Goal: Use online tool/utility: Utilize a website feature to perform a specific function

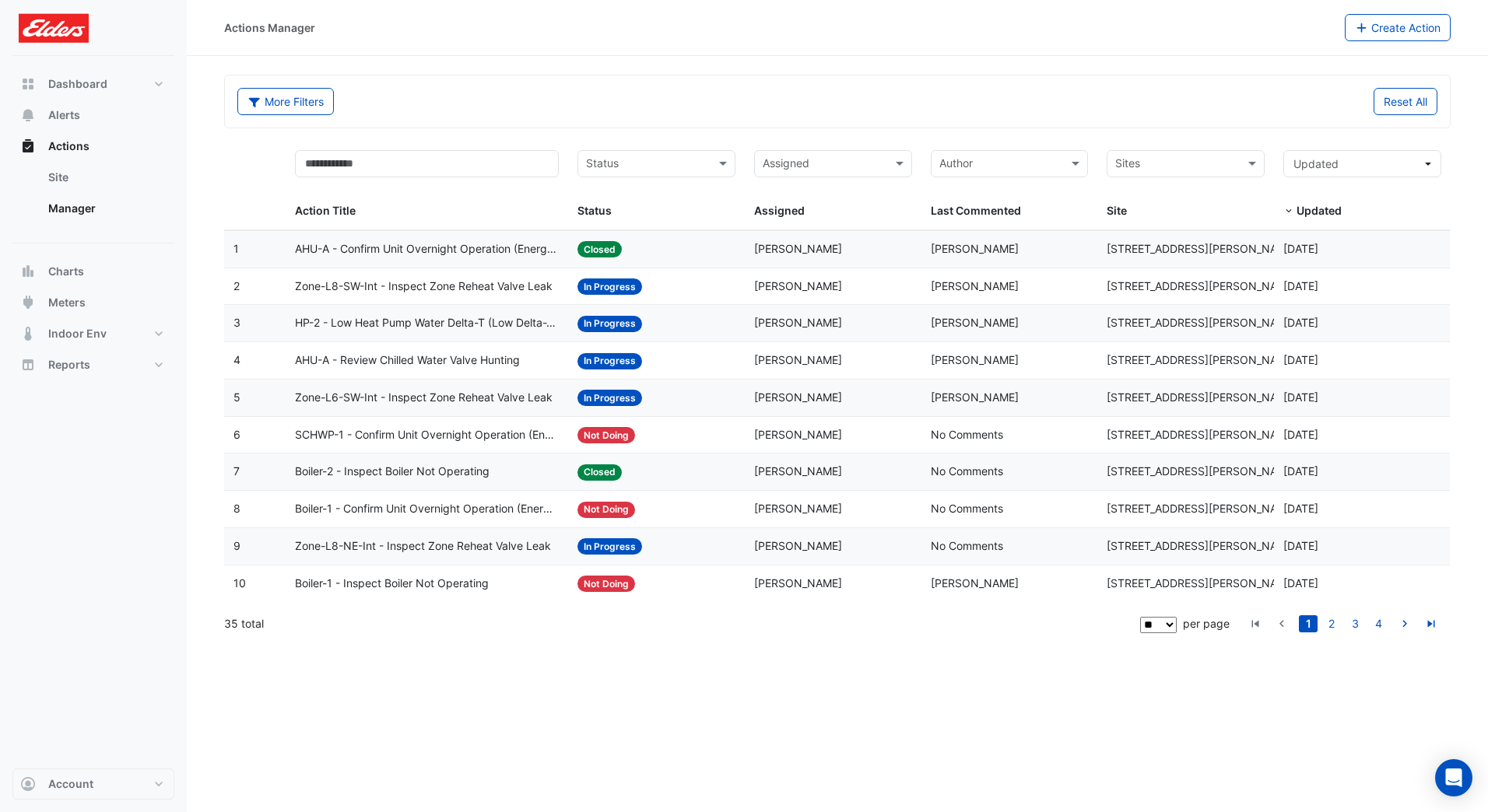
click at [1327, 622] on link "2" at bounding box center [1331, 624] width 19 height 17
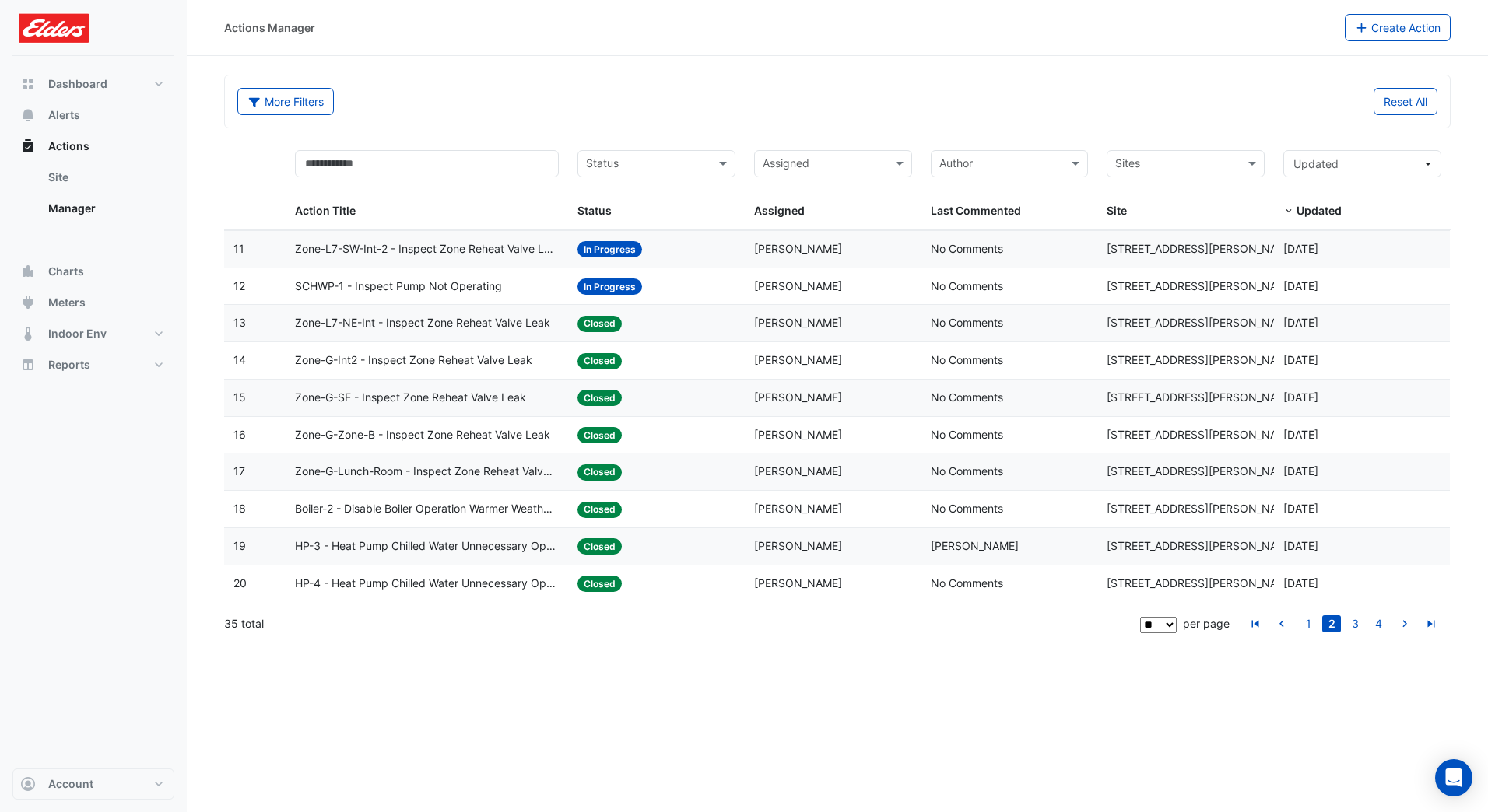
click at [1308, 624] on link "1" at bounding box center [1308, 624] width 19 height 17
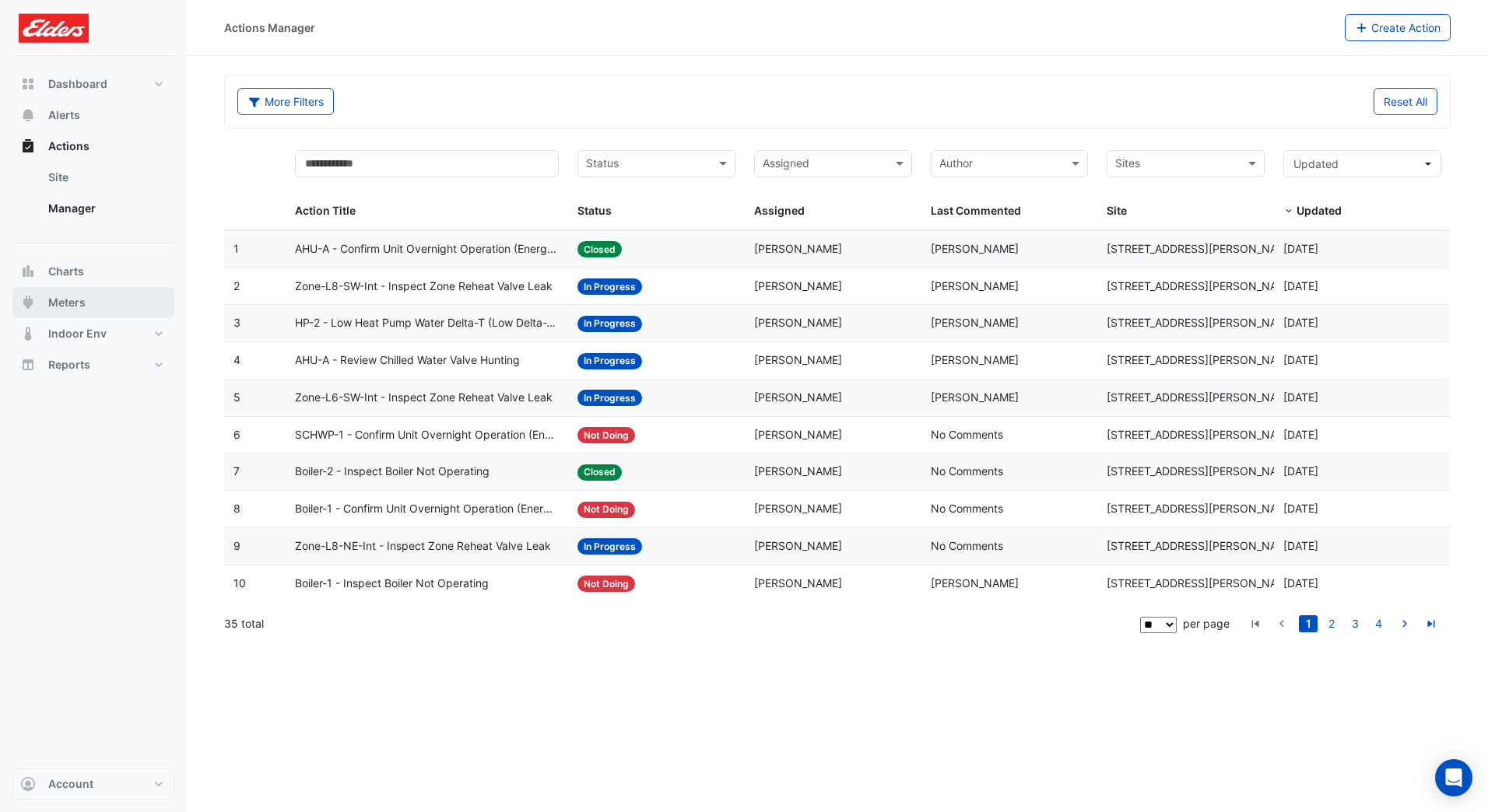
click at [86, 296] on button "Meters" at bounding box center [94, 303] width 162 height 31
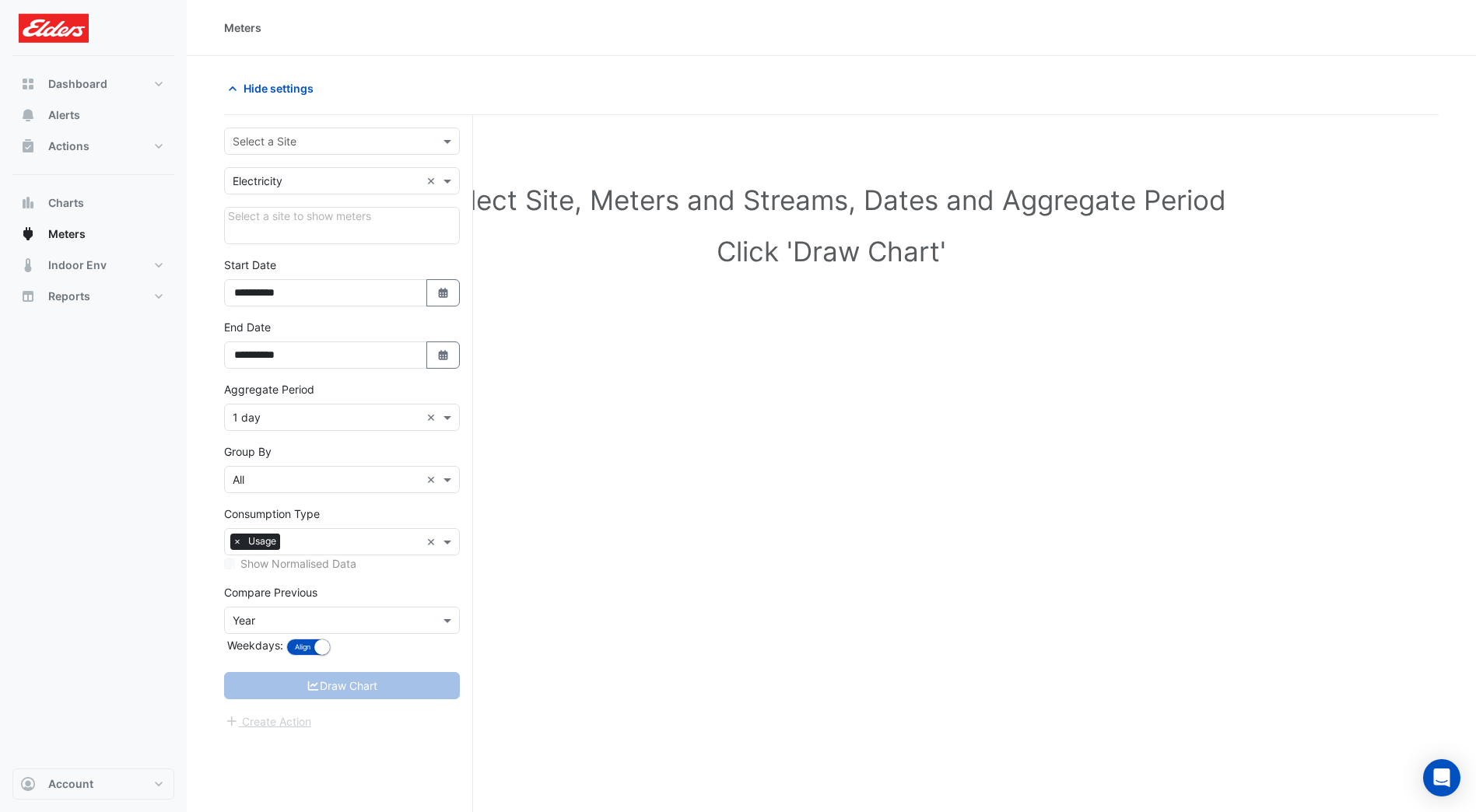
click at [430, 358] on button "Select Date" at bounding box center [443, 355] width 34 height 27
click at [400, 145] on span "Next month" at bounding box center [400, 149] width 12 height 12
select select "*"
click at [279, 247] on div "16" at bounding box center [275, 248] width 25 height 25
type input "**********"
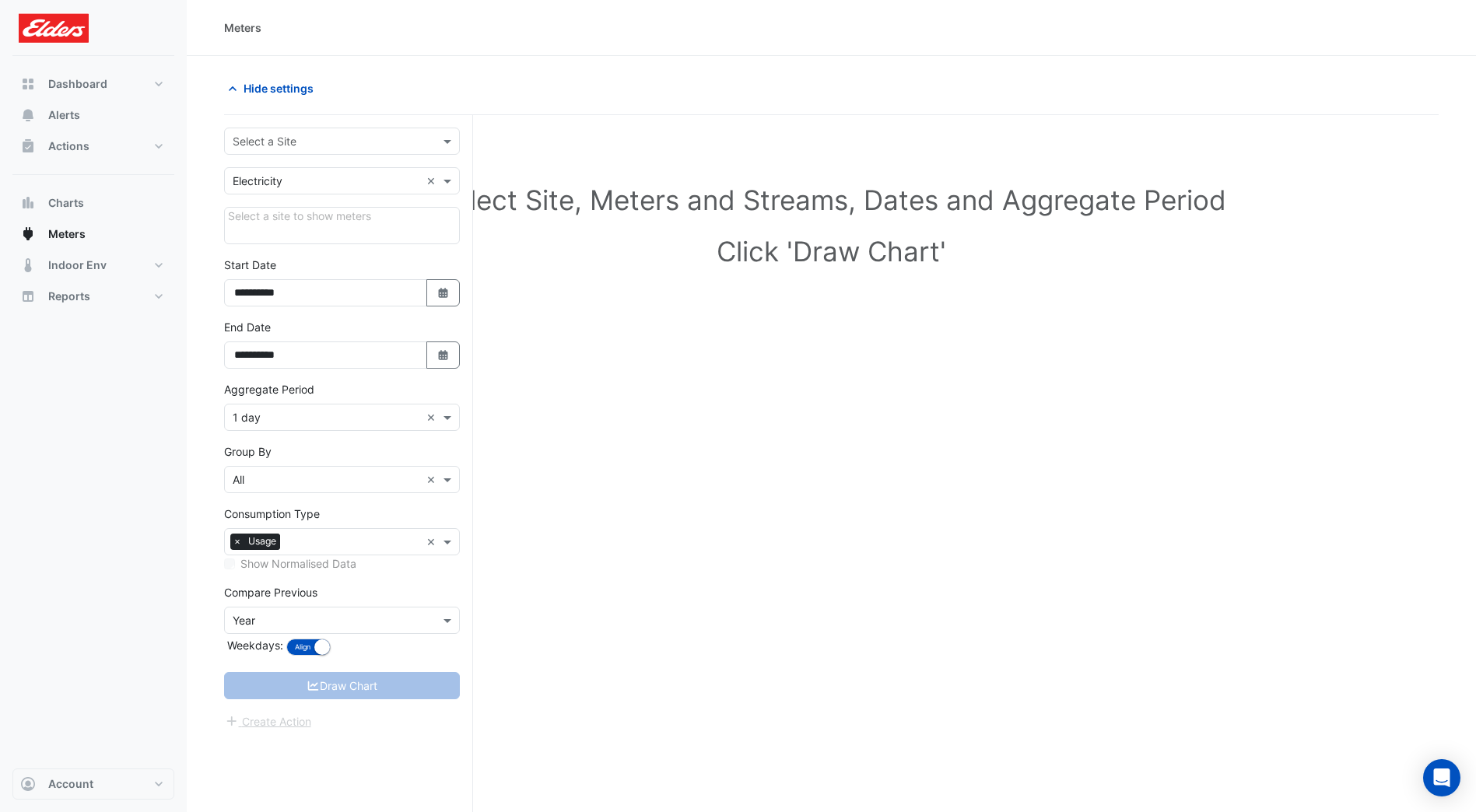
click at [307, 686] on div "Draw Chart" at bounding box center [341, 685] width 236 height 27
click at [349, 145] on input "text" at bounding box center [326, 141] width 187 height 16
click at [333, 178] on div "[STREET_ADDRESS][PERSON_NAME]" at bounding box center [341, 174] width 234 height 23
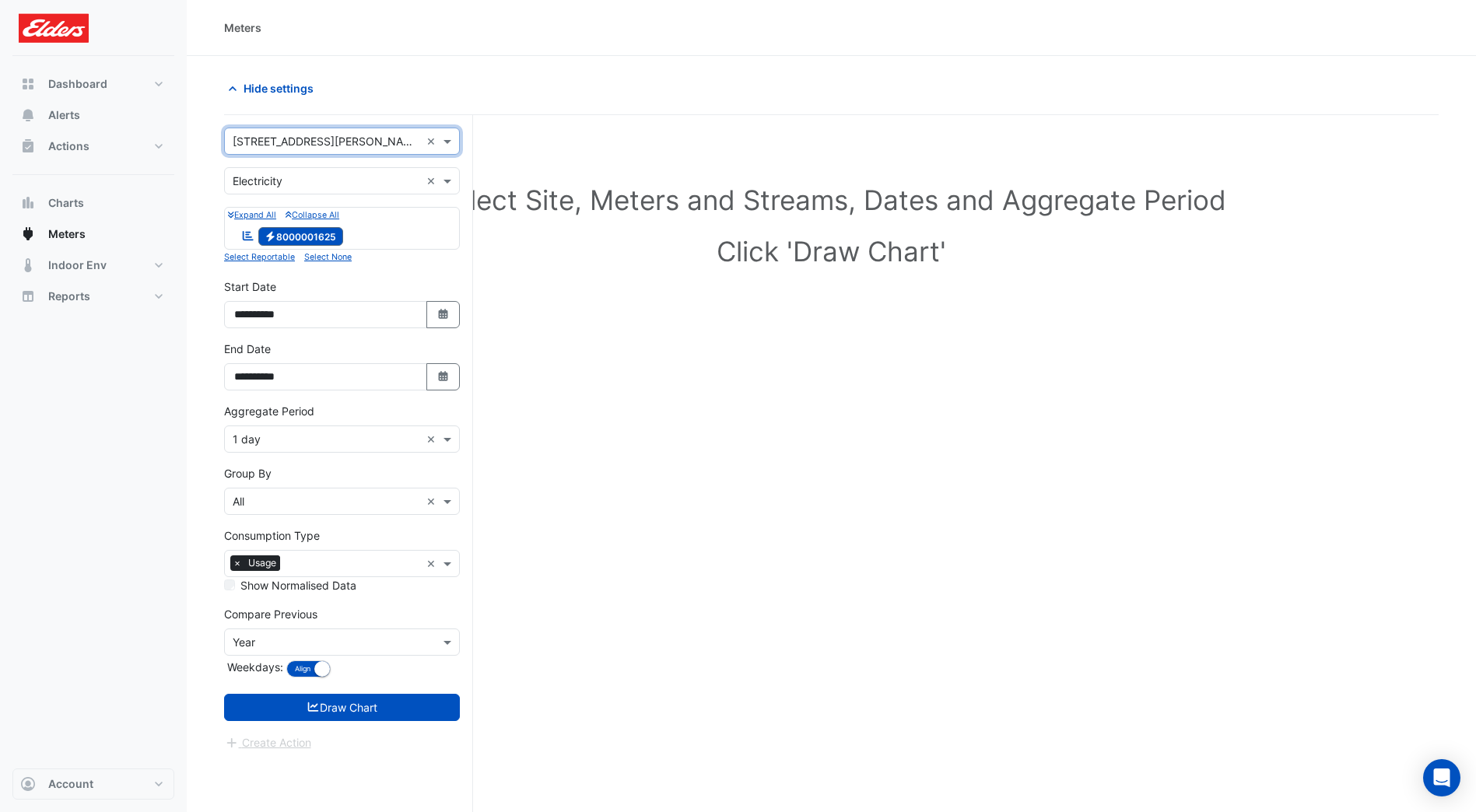
click at [343, 707] on button "Draw Chart" at bounding box center [341, 707] width 236 height 27
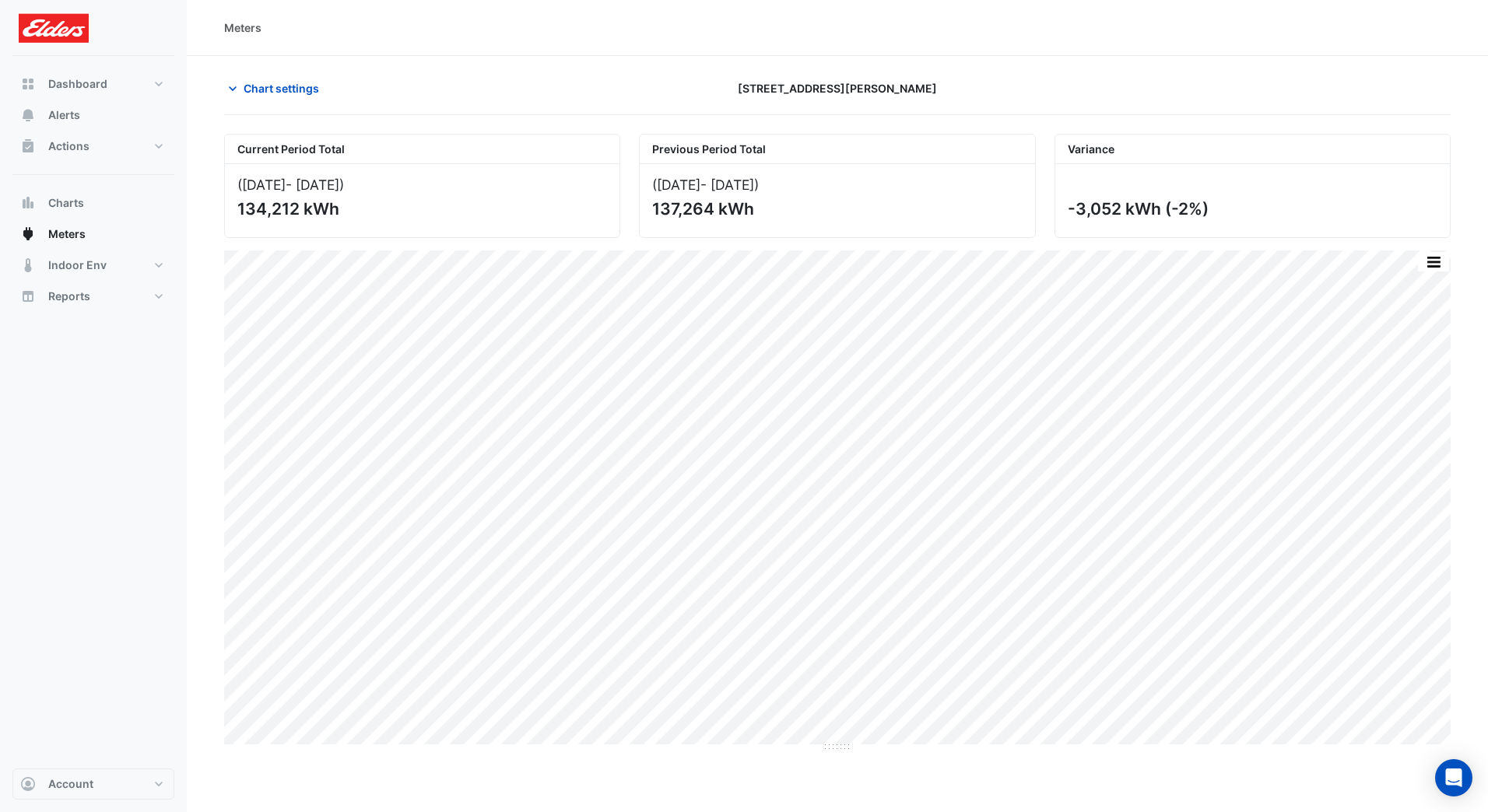
click at [338, 205] on div "134,212 kWh" at bounding box center [420, 208] width 367 height 20
click at [293, 96] on span "Chart settings" at bounding box center [281, 88] width 76 height 16
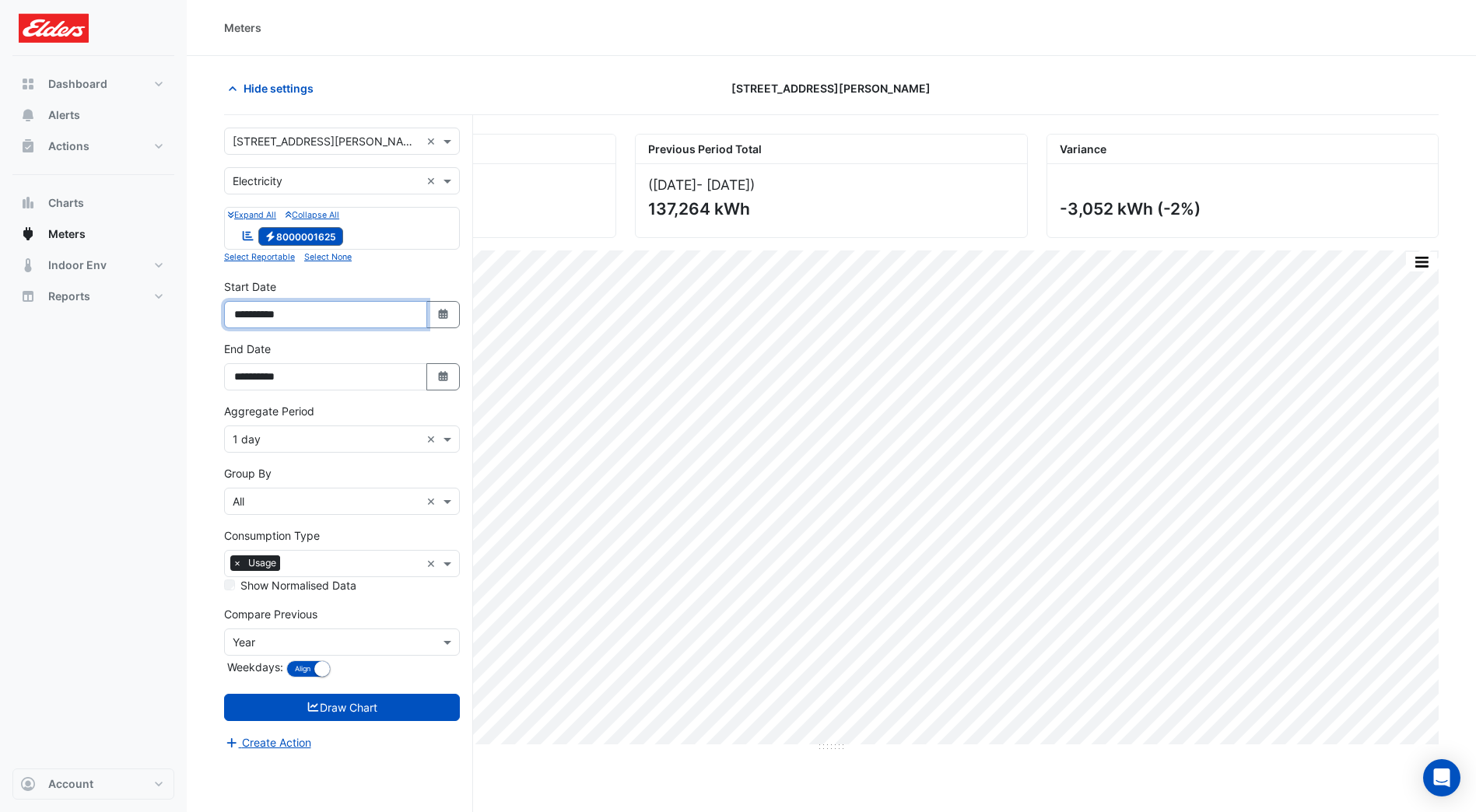
click at [260, 315] on input "**********" at bounding box center [325, 315] width 203 height 27
type input "**********"
click at [278, 714] on button "Draw Chart" at bounding box center [341, 707] width 236 height 27
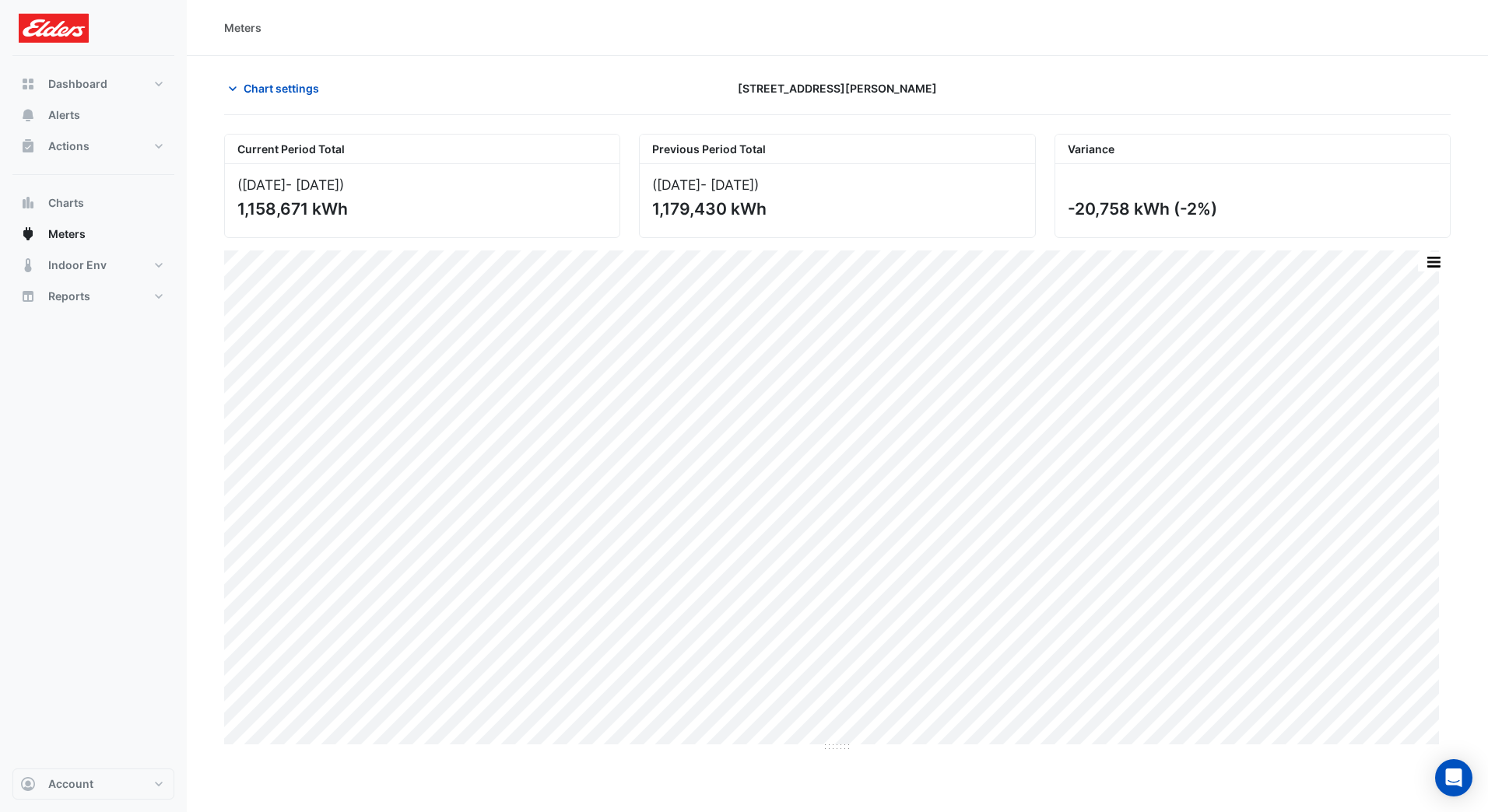
click at [1443, 596] on div "Print Save as JPEG Save as PNG Pivot Data Table Export CSV - Flat Export CSV - …" at bounding box center [837, 497] width 1227 height 494
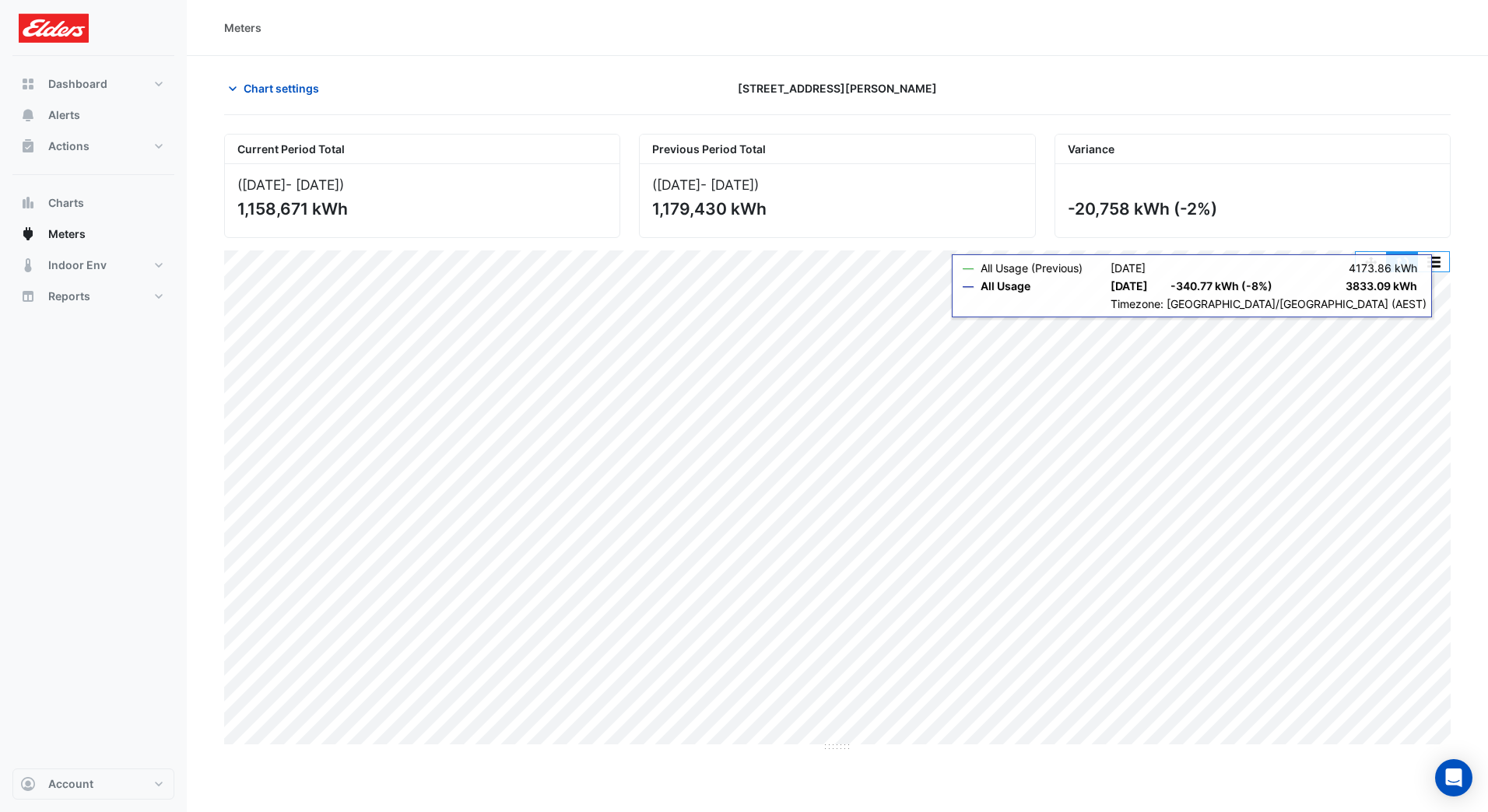
click at [1404, 264] on button "button" at bounding box center [1402, 261] width 31 height 20
click at [1402, 260] on button "button" at bounding box center [1402, 261] width 31 height 20
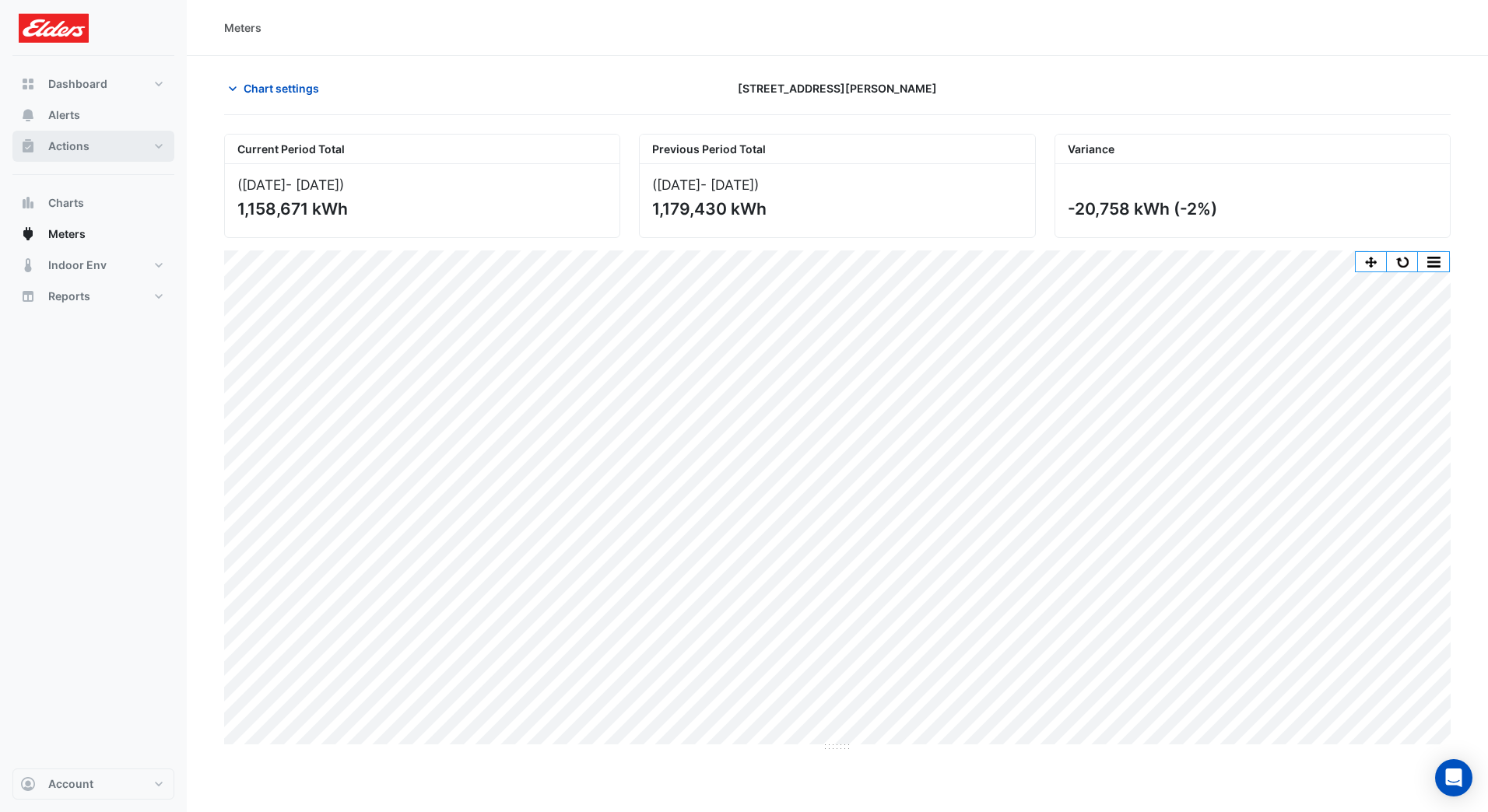
click at [114, 148] on button "Actions" at bounding box center [94, 146] width 162 height 31
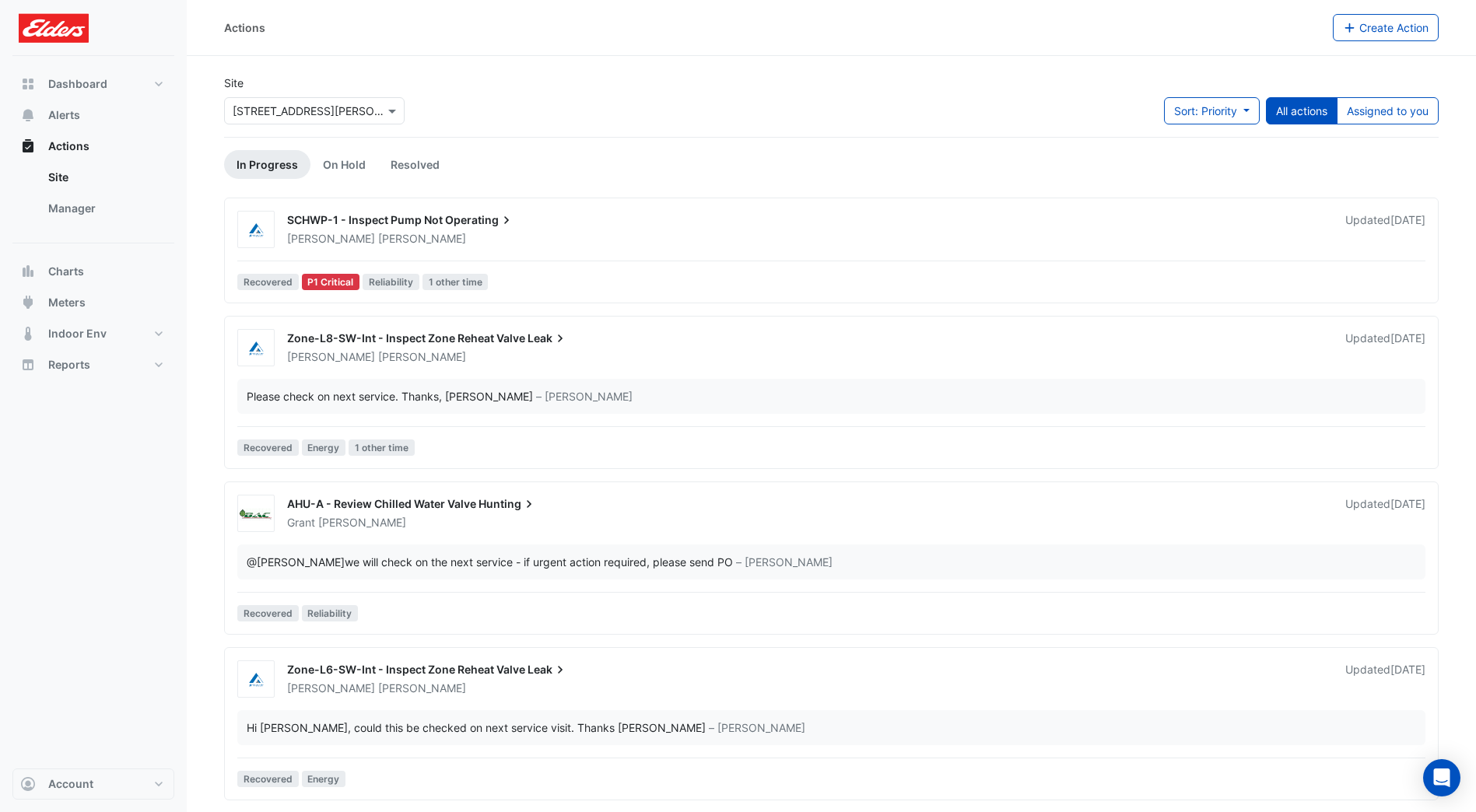
click at [114, 148] on button "Actions" at bounding box center [94, 146] width 162 height 31
click at [65, 276] on span "Charts" at bounding box center [66, 271] width 36 height 15
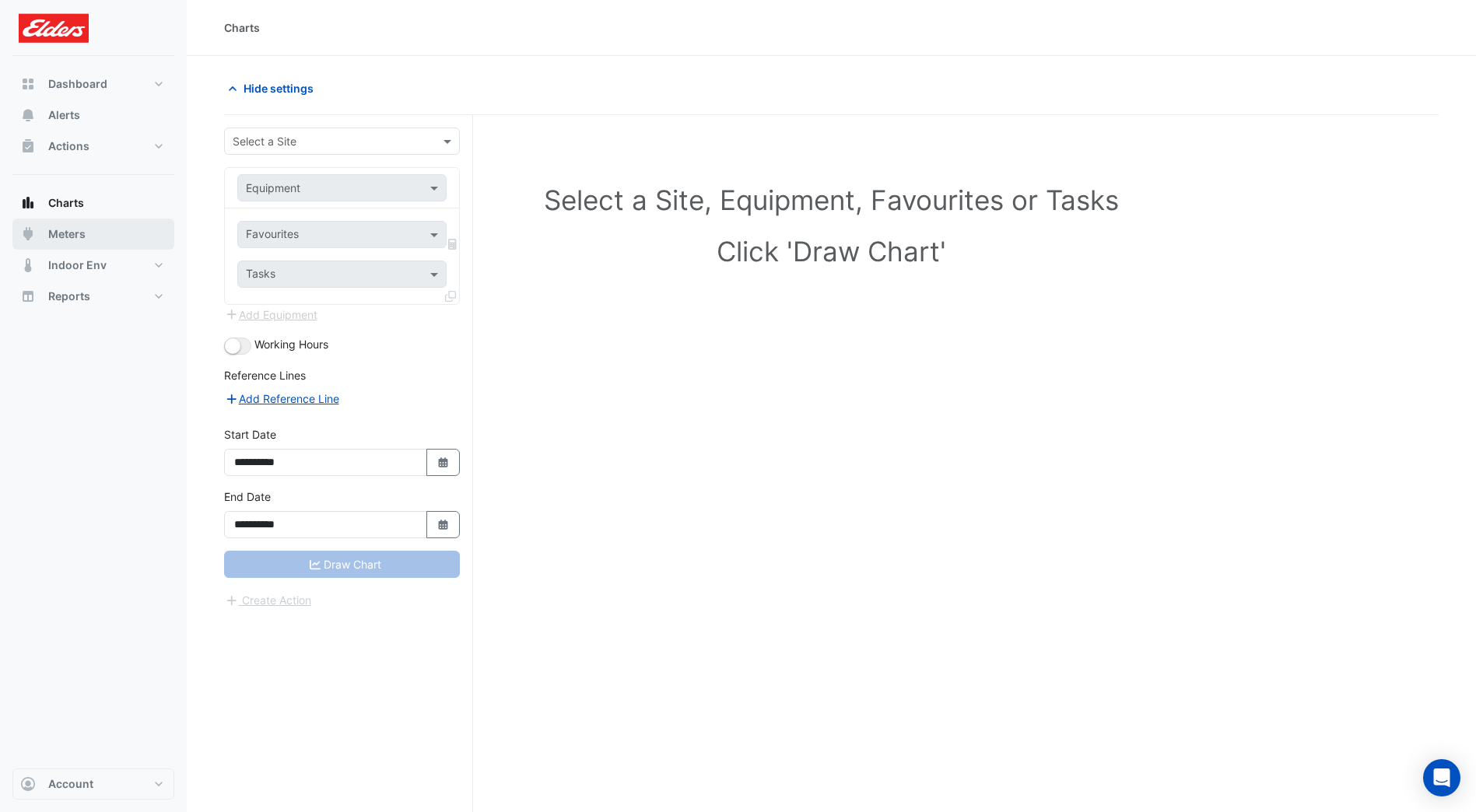
click at [60, 236] on span "Meters" at bounding box center [67, 234] width 37 height 15
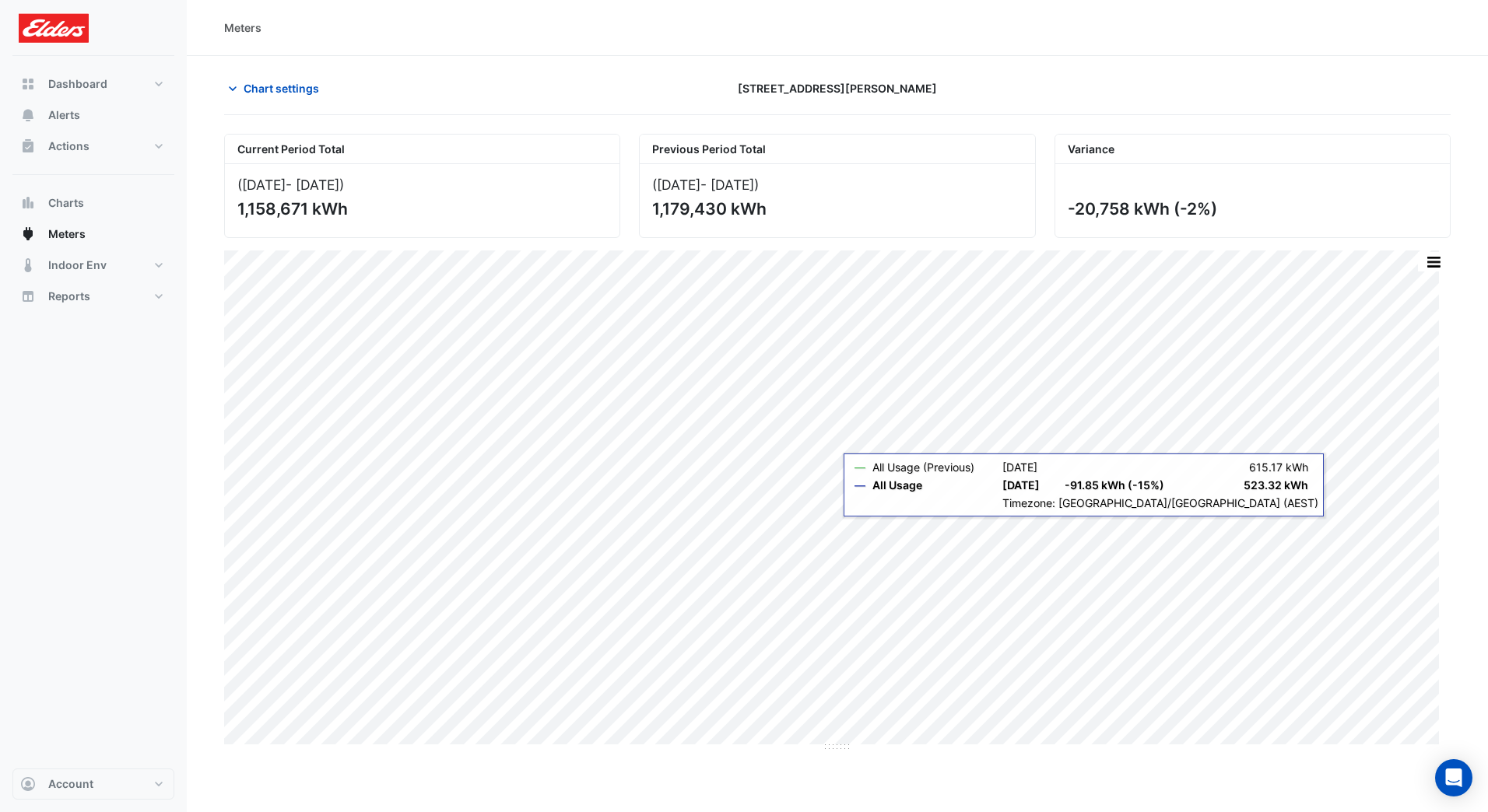
click at [1288, 524] on div "Print Save as JPEG Save as PNG Pivot Data Table Export CSV - Flat Export CSV - …" at bounding box center [837, 497] width 1227 height 494
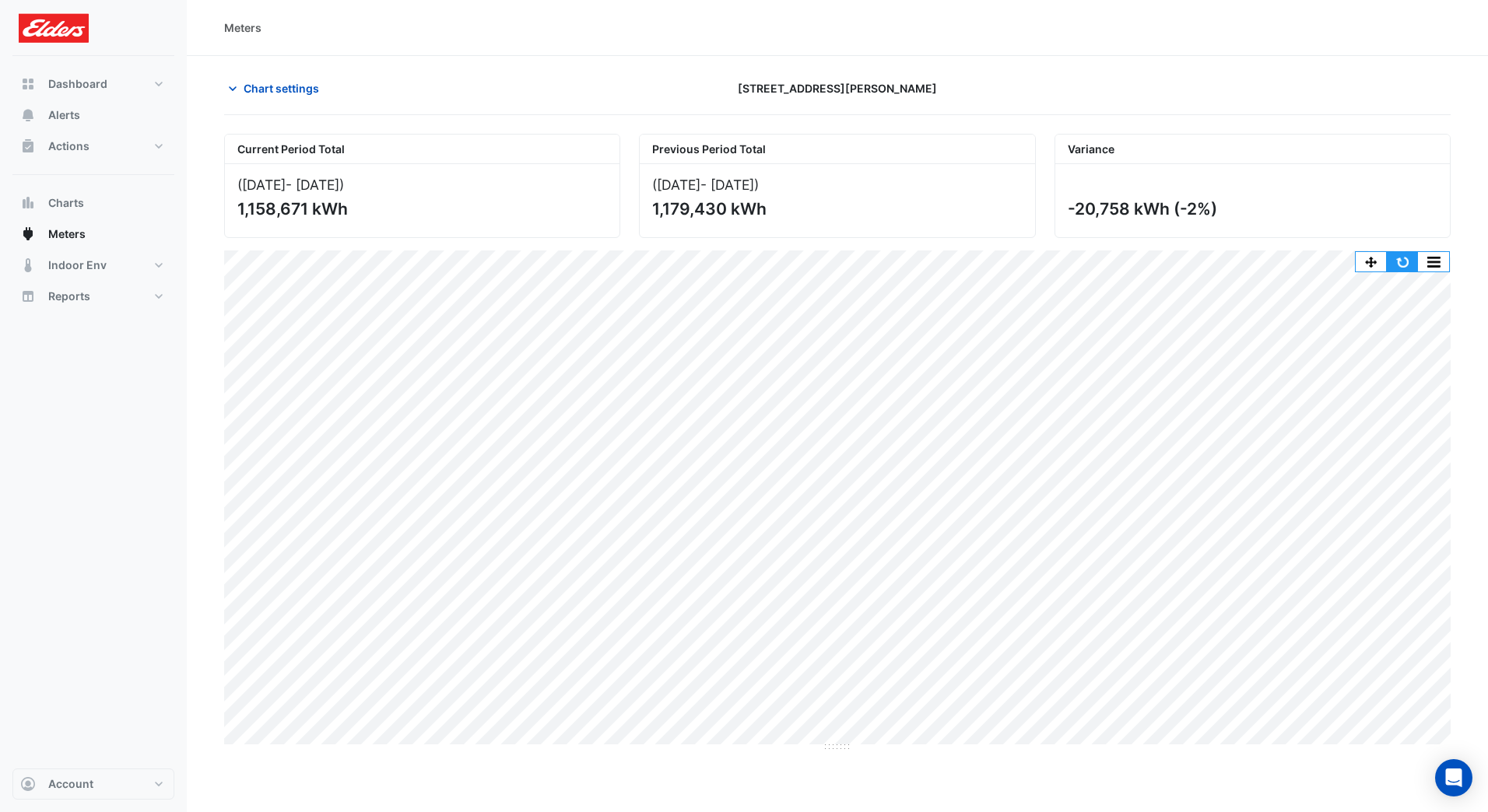
click at [1409, 264] on button "button" at bounding box center [1402, 261] width 31 height 20
click at [1460, 461] on section "Chart settings [STREET_ADDRESS][PERSON_NAME] Current Period Total ([DATE] - [DA…" at bounding box center [837, 404] width 1301 height 696
drag, startPoint x: 835, startPoint y: 749, endPoint x: 847, endPoint y: 624, distance: 125.6
drag, startPoint x: 840, startPoint y: 630, endPoint x: 832, endPoint y: 791, distance: 161.2
